Goal: Information Seeking & Learning: Learn about a topic

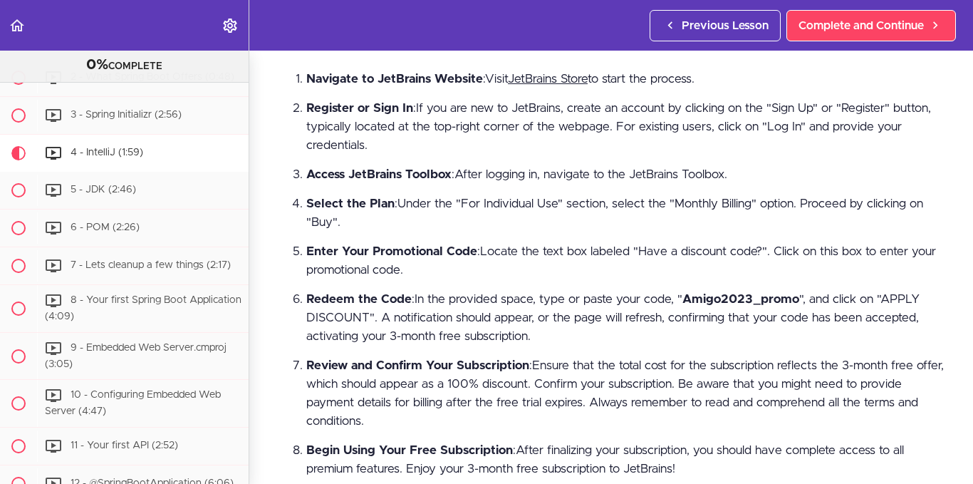
scroll to position [308, 0]
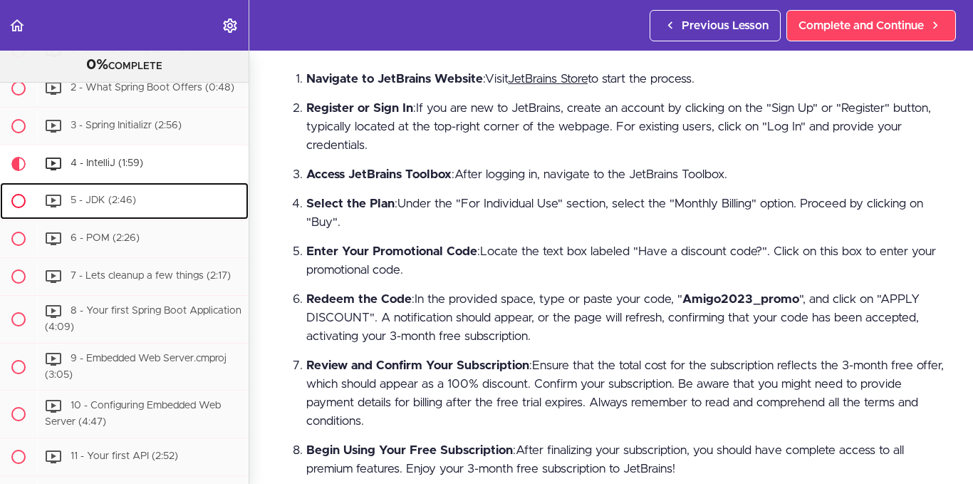
click at [158, 209] on div "5 - JDK (2:46)" at bounding box center [142, 200] width 211 height 31
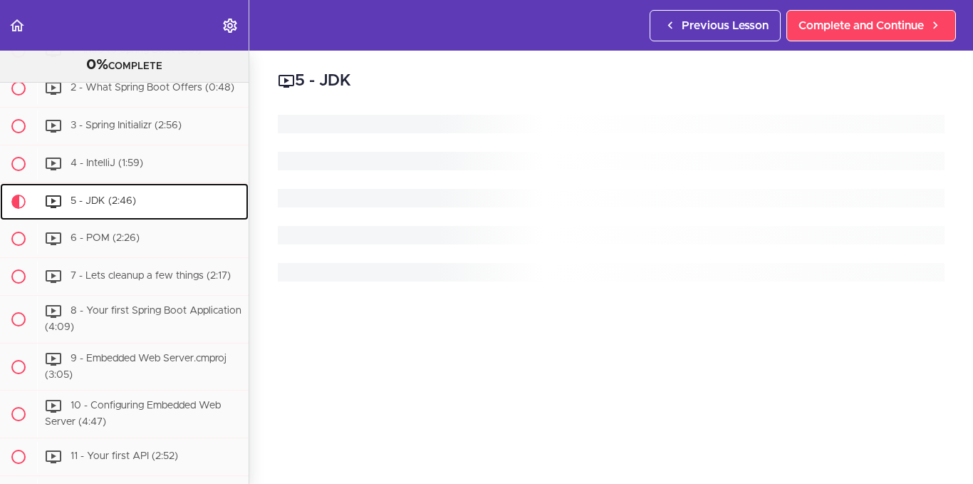
scroll to position [397, 0]
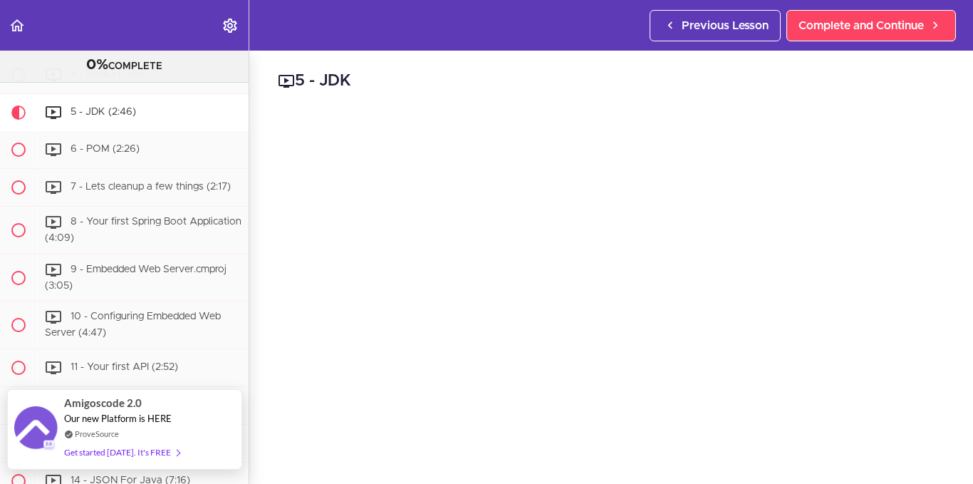
click at [152, 444] on div "Get started [DATE]. It's FREE" at bounding box center [121, 452] width 115 height 16
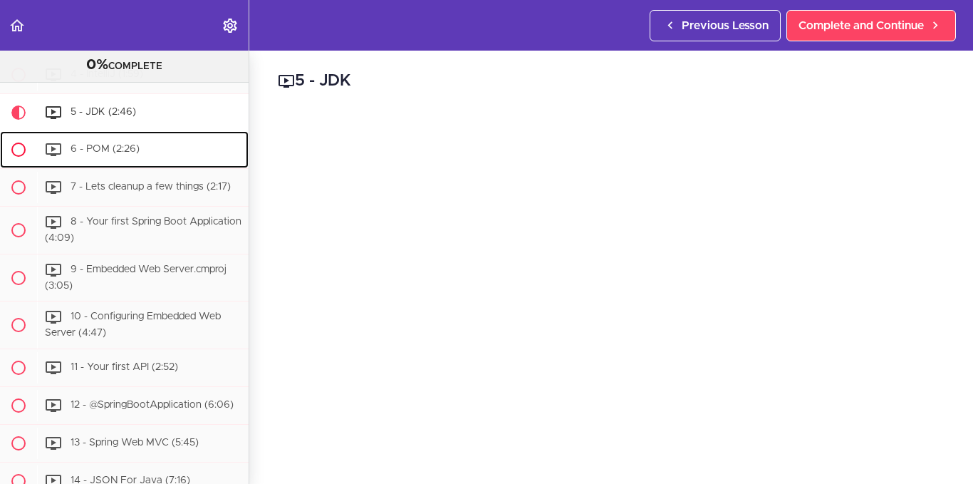
click at [177, 159] on div "6 - POM (2:26)" at bounding box center [142, 149] width 211 height 31
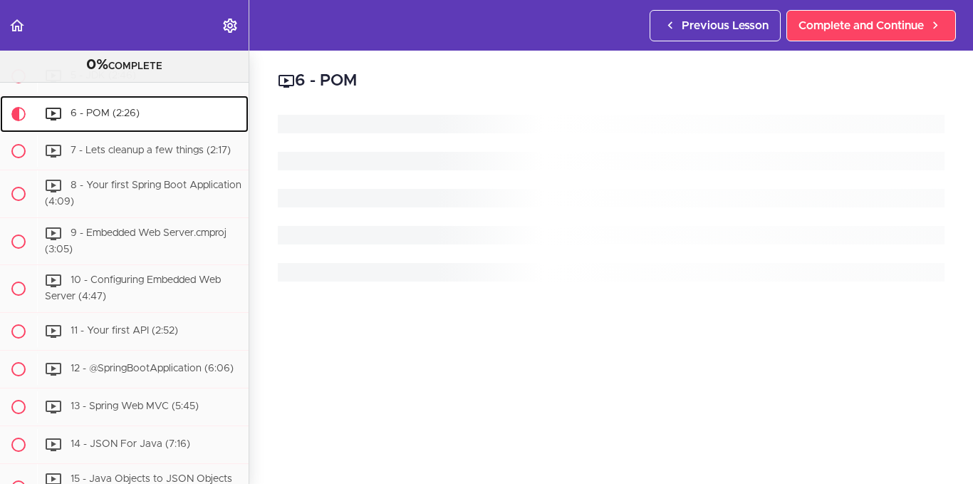
scroll to position [434, 0]
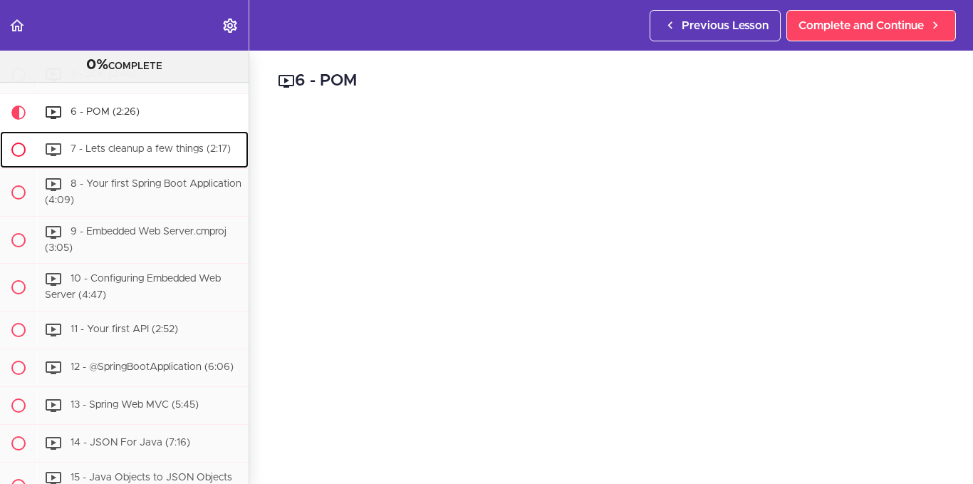
click at [118, 154] on span "7 - Lets cleanup a few things (2:17)" at bounding box center [150, 149] width 160 height 10
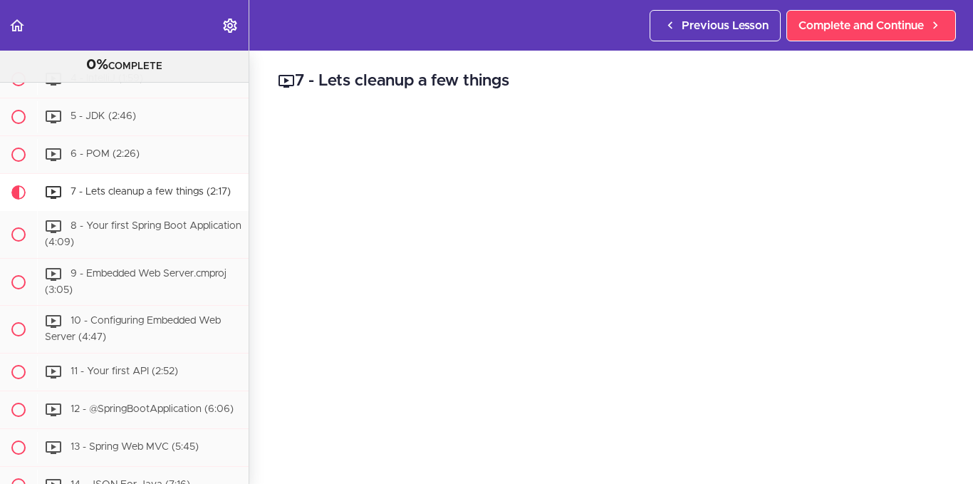
scroll to position [396, 0]
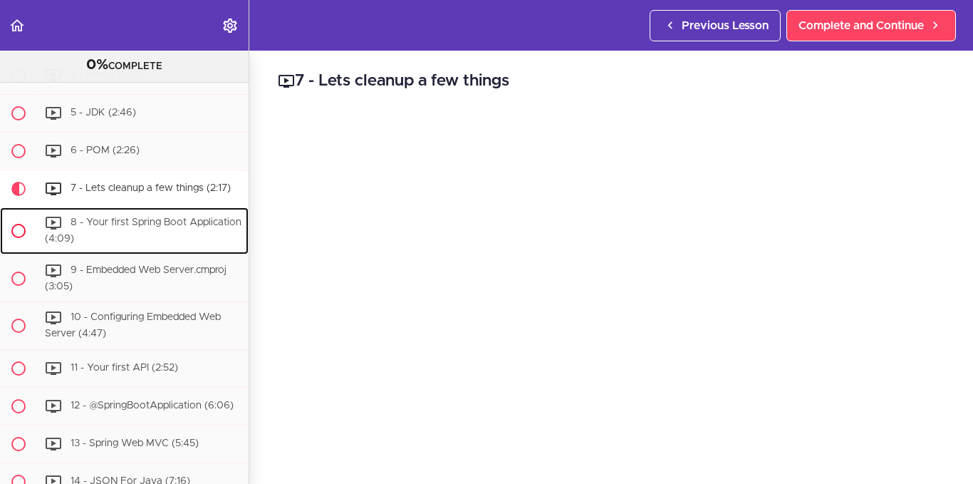
click at [148, 229] on span "8 - Your first Spring Boot Application (4:09)" at bounding box center [143, 230] width 197 height 26
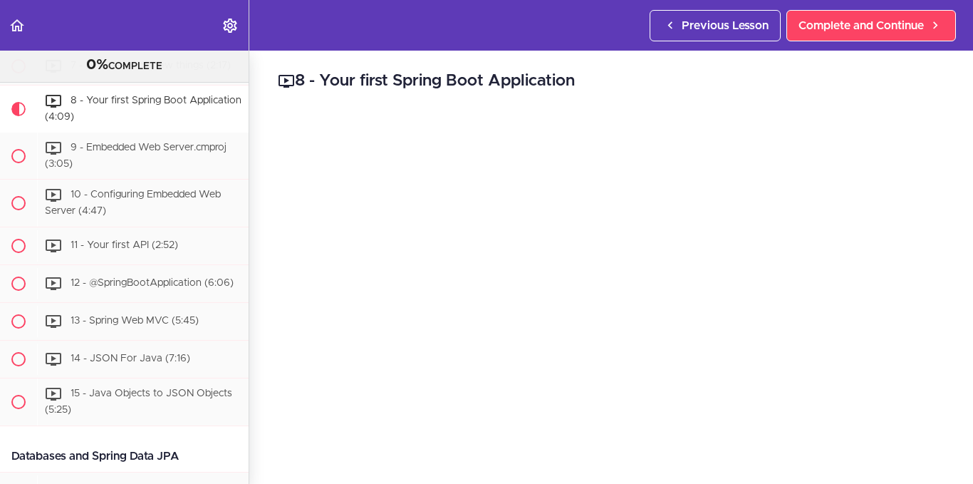
scroll to position [508, 0]
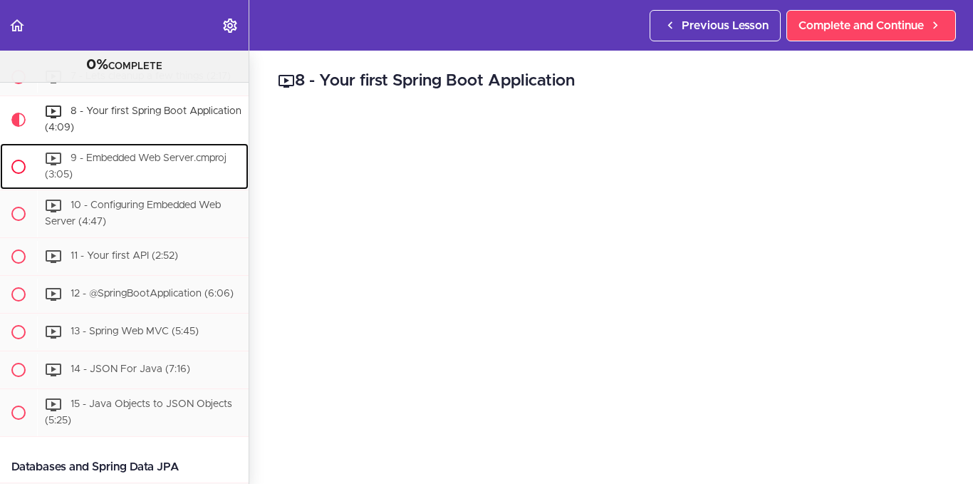
click at [137, 171] on span "9 - Embedded Web Server.cmproj (3:05)" at bounding box center [136, 166] width 182 height 26
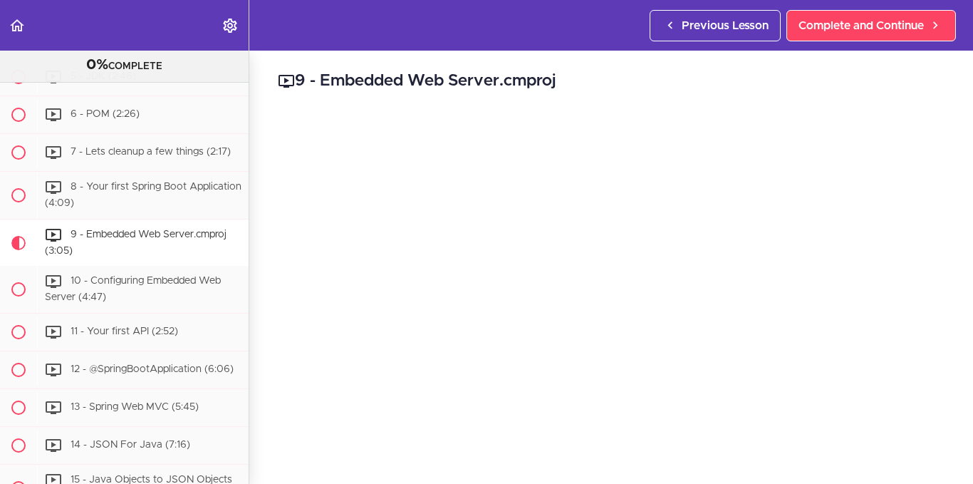
scroll to position [464, 0]
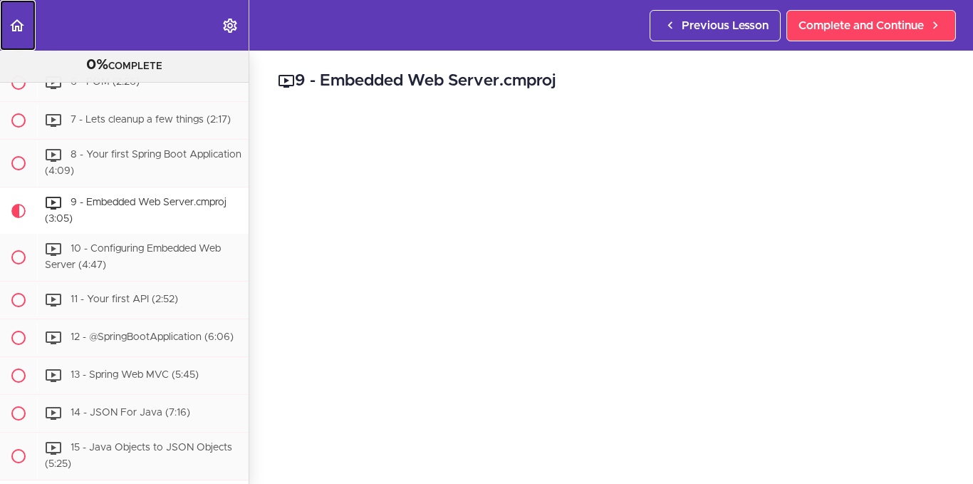
click at [15, 29] on use "Back to course curriculum" at bounding box center [17, 25] width 14 height 12
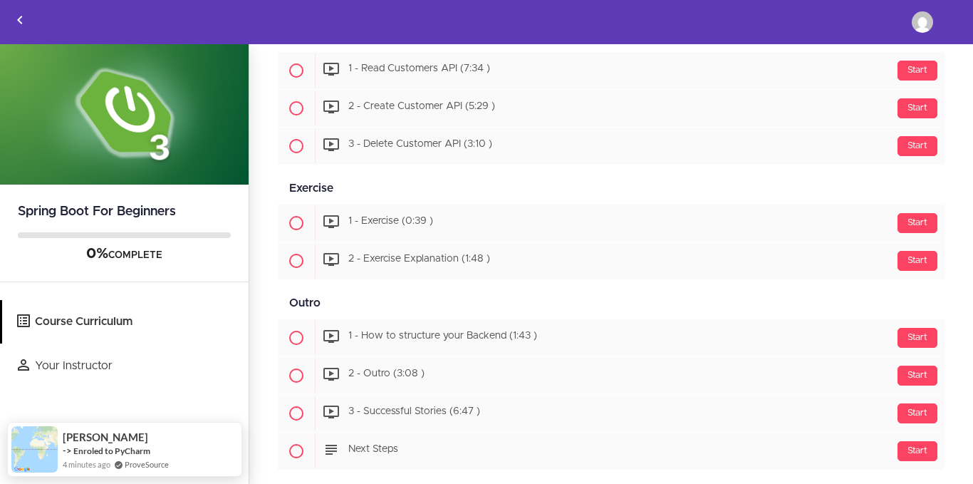
scroll to position [1343, 0]
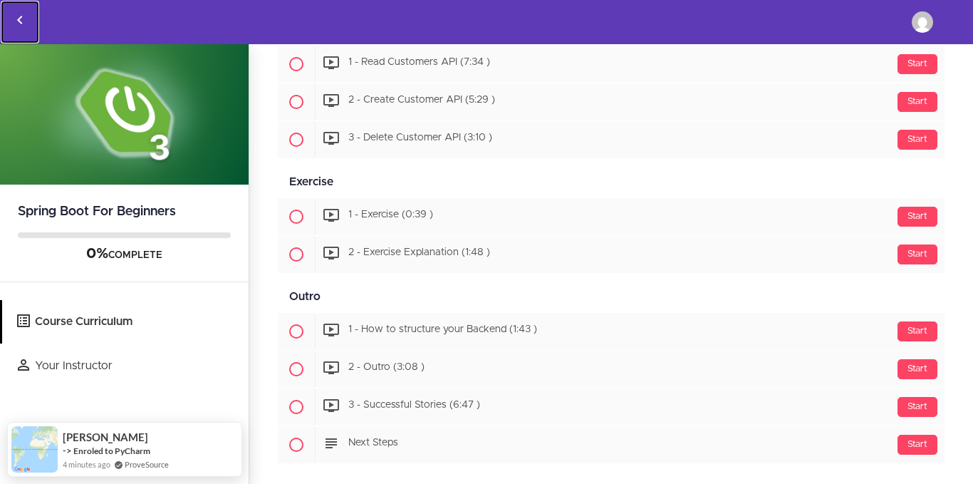
click at [16, 23] on icon "Back to courses" at bounding box center [19, 19] width 17 height 17
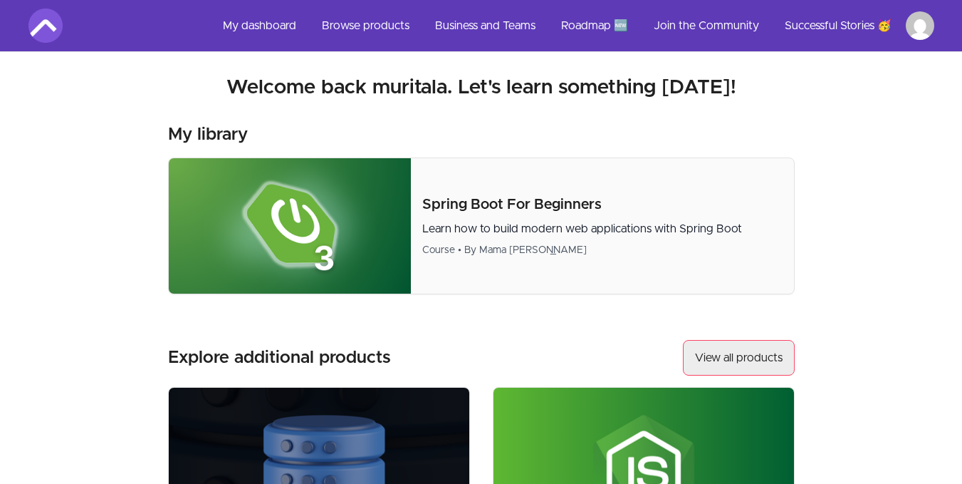
click at [709, 350] on link "View all products" at bounding box center [739, 358] width 112 height 36
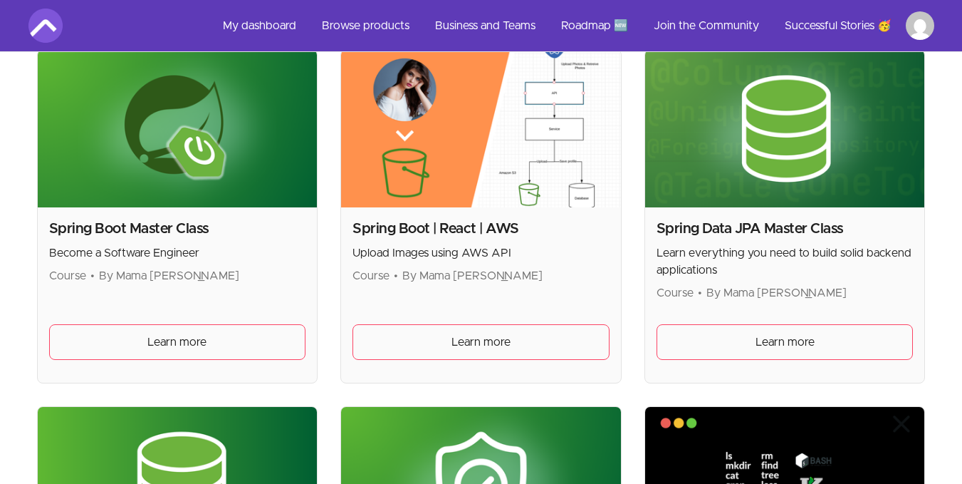
scroll to position [3523, 0]
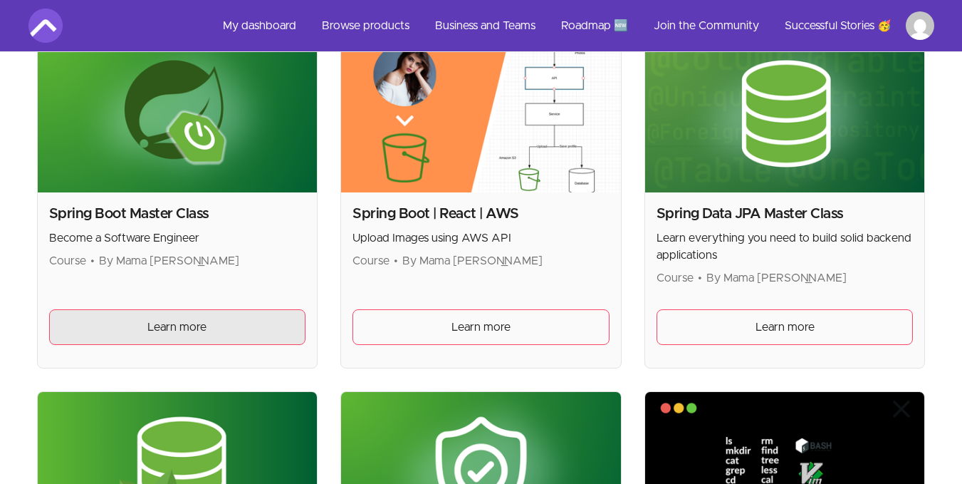
click at [194, 326] on span "Learn more" at bounding box center [176, 326] width 59 height 17
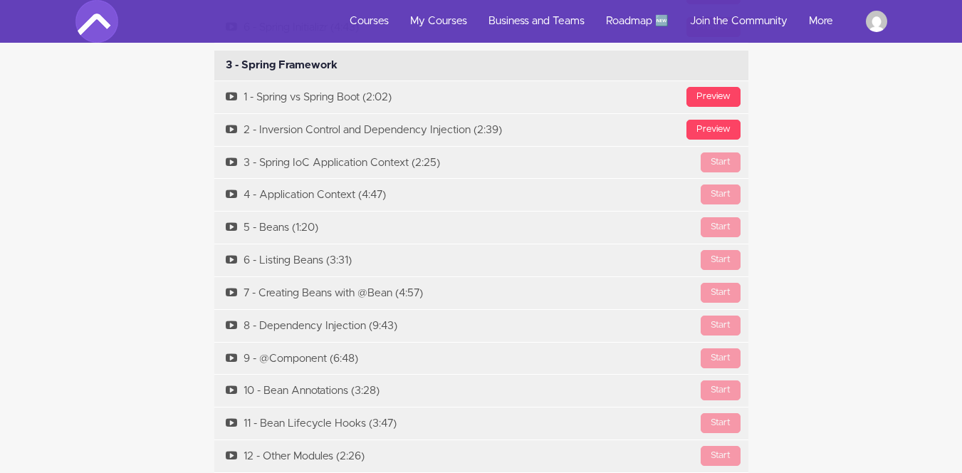
scroll to position [4872, 0]
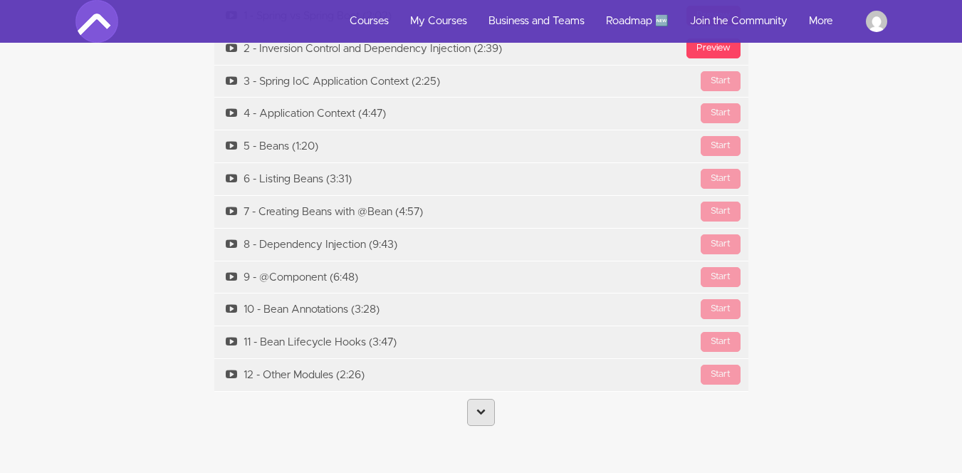
click at [476, 399] on link at bounding box center [481, 412] width 28 height 27
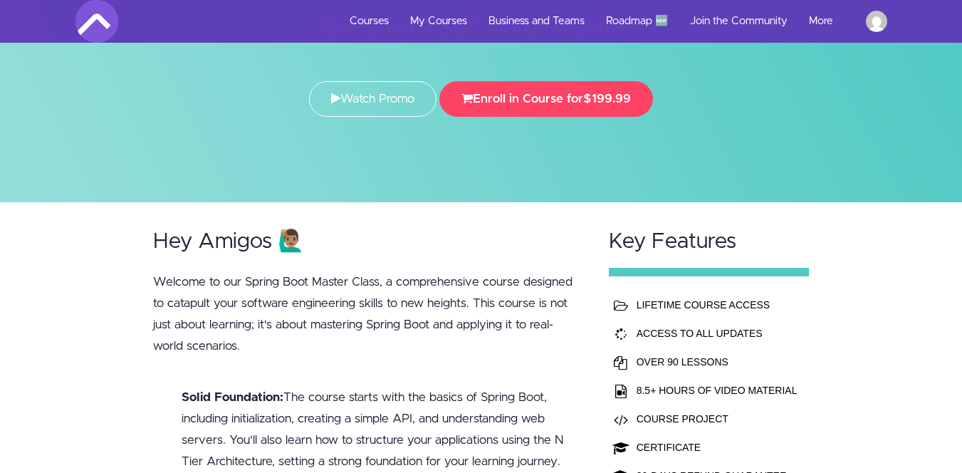
scroll to position [128, 0]
